Goal: Find specific page/section: Find specific page/section

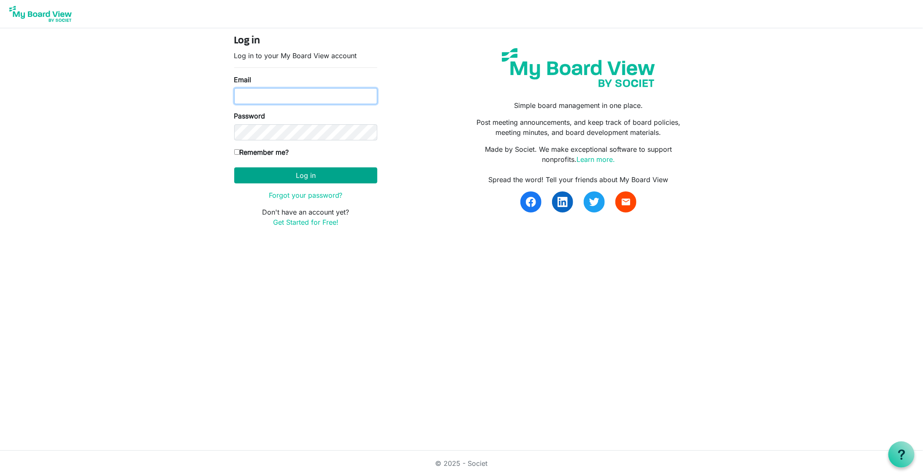
type input "kristina@habitatsaltlake.org"
click at [300, 181] on button "Log in" at bounding box center [305, 175] width 143 height 16
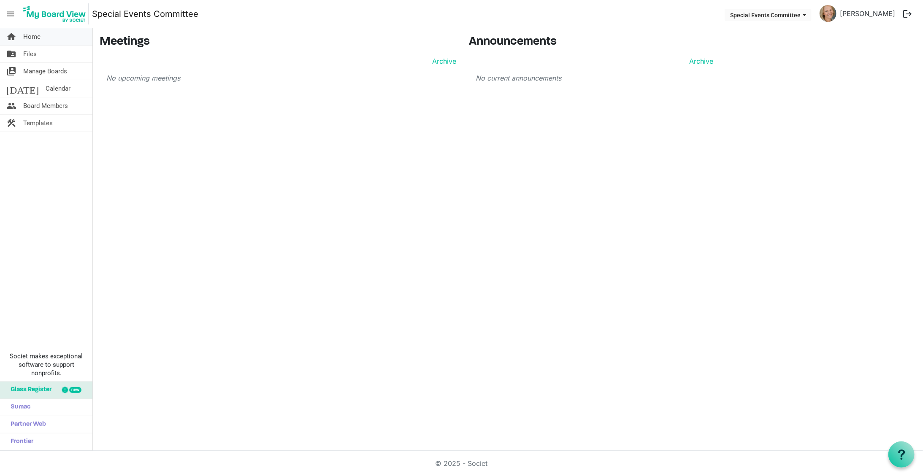
click at [38, 34] on span "Home" at bounding box center [31, 36] width 17 height 17
click at [29, 53] on span "Files" at bounding box center [30, 54] width 14 height 17
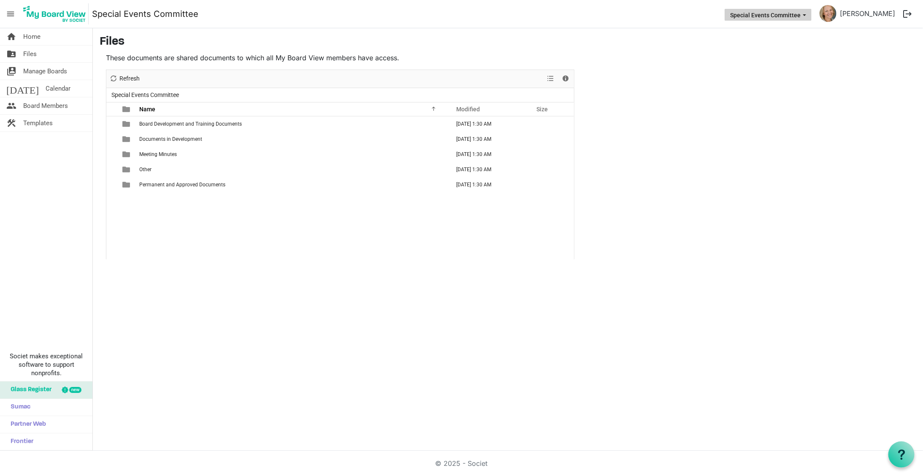
click at [808, 15] on span "Special Events Committee dropdownbutton" at bounding box center [804, 15] width 8 height 3
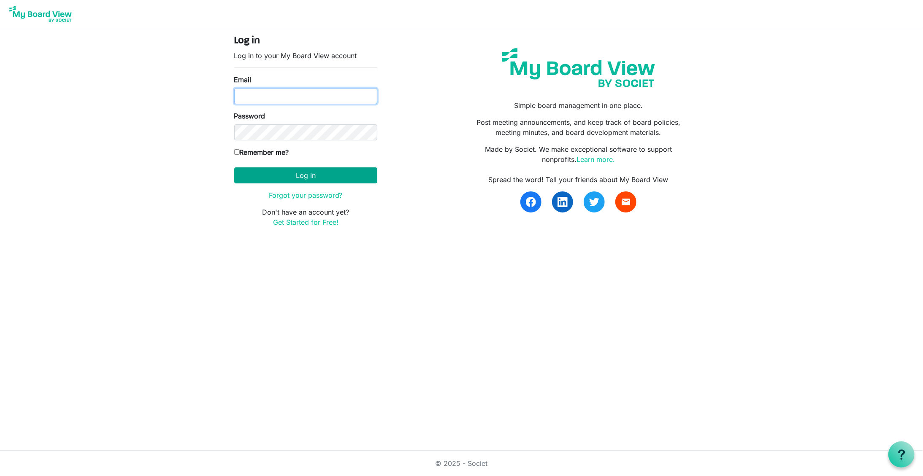
type input "[PERSON_NAME][EMAIL_ADDRESS][DOMAIN_NAME]"
click at [317, 174] on button "Log in" at bounding box center [305, 175] width 143 height 16
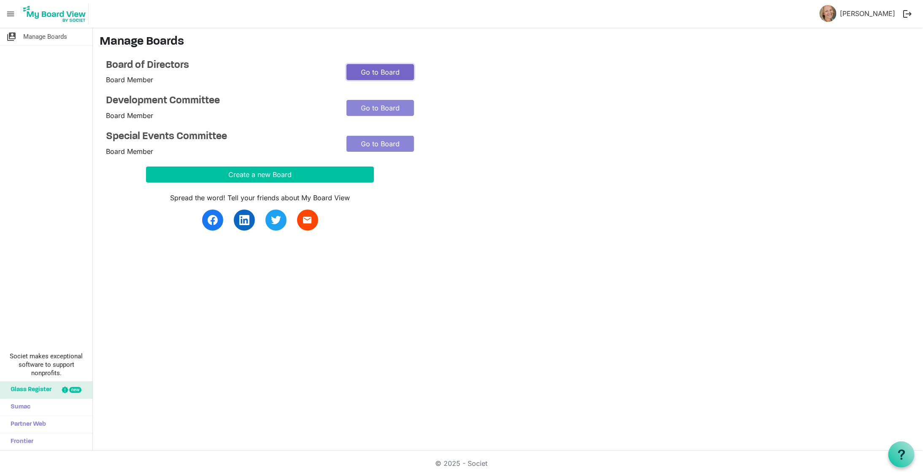
click at [374, 72] on link "Go to Board" at bounding box center [380, 72] width 68 height 16
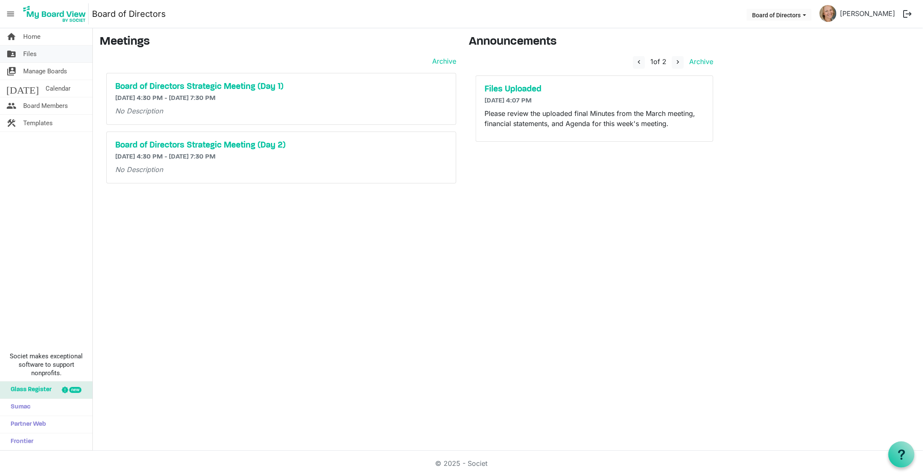
click at [38, 53] on link "folder_shared Files" at bounding box center [46, 54] width 92 height 17
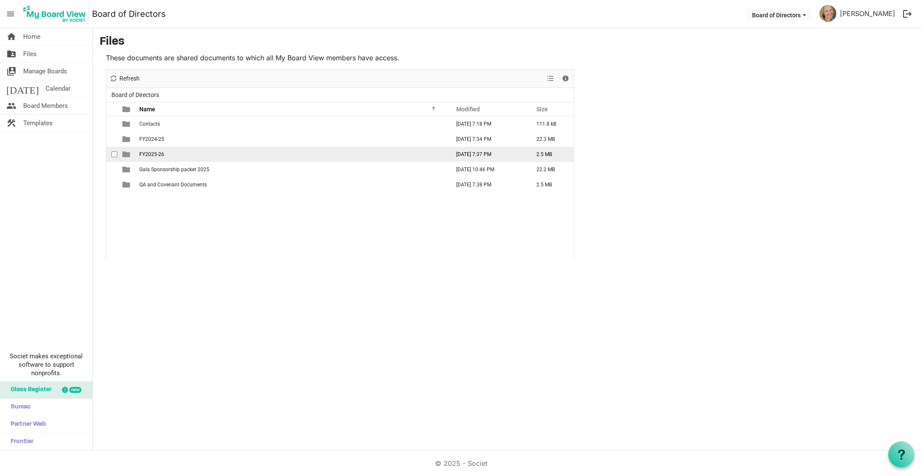
click at [152, 152] on span "FY2025-26" at bounding box center [151, 154] width 25 height 6
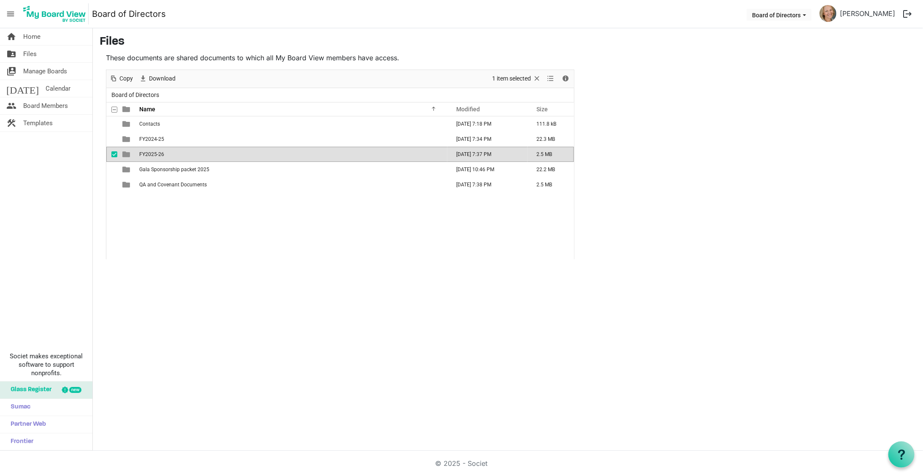
click at [152, 152] on span "FY2025-26" at bounding box center [151, 154] width 25 height 6
click at [155, 152] on span "FY2025-26" at bounding box center [151, 154] width 25 height 6
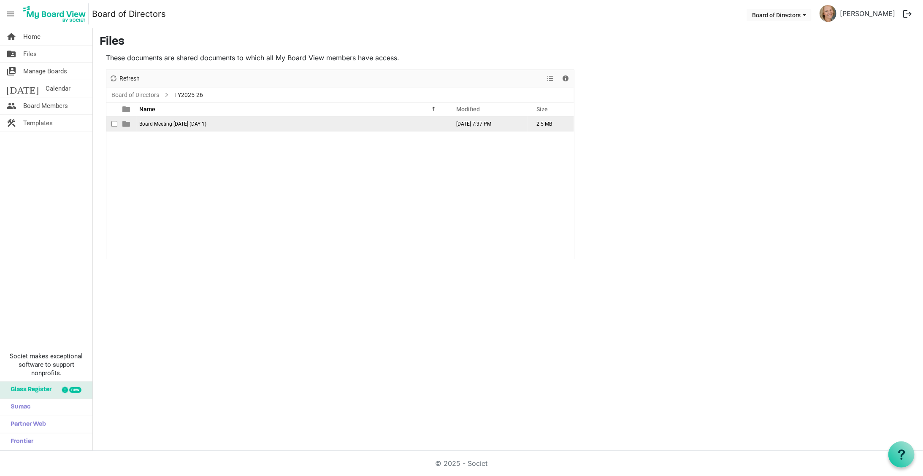
click at [163, 122] on span "Board Meeting August 26, 2025 (DAY 1)" at bounding box center [172, 124] width 67 height 6
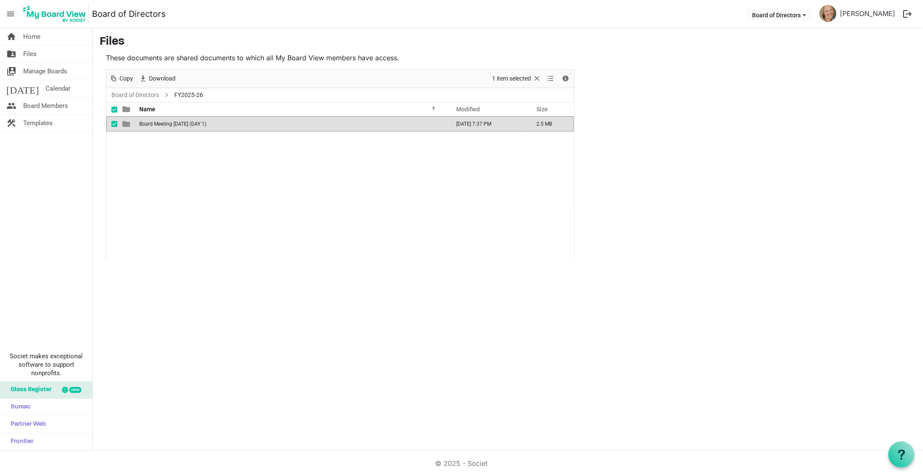
click at [163, 122] on span "Board Meeting August 26, 2025 (DAY 1)" at bounding box center [172, 124] width 67 height 6
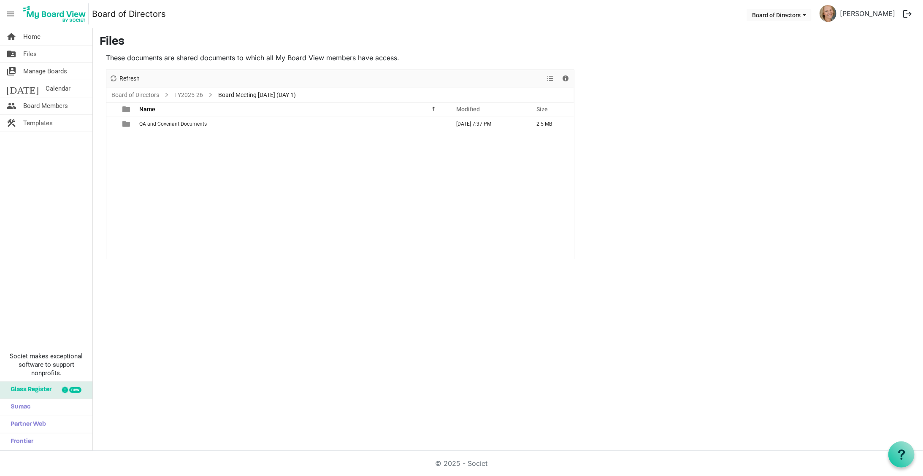
click at [256, 95] on span "Board Meeting August 26, 2025 (DAY 1)" at bounding box center [256, 95] width 81 height 11
click at [184, 93] on link "FY2025-26" at bounding box center [189, 95] width 32 height 11
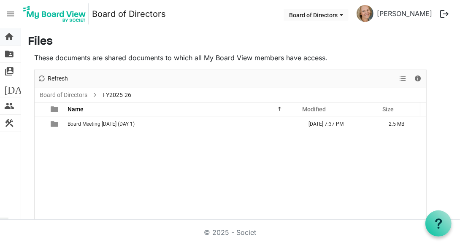
click at [8, 35] on span "home" at bounding box center [9, 36] width 10 height 17
